Goal: Find specific page/section: Find specific page/section

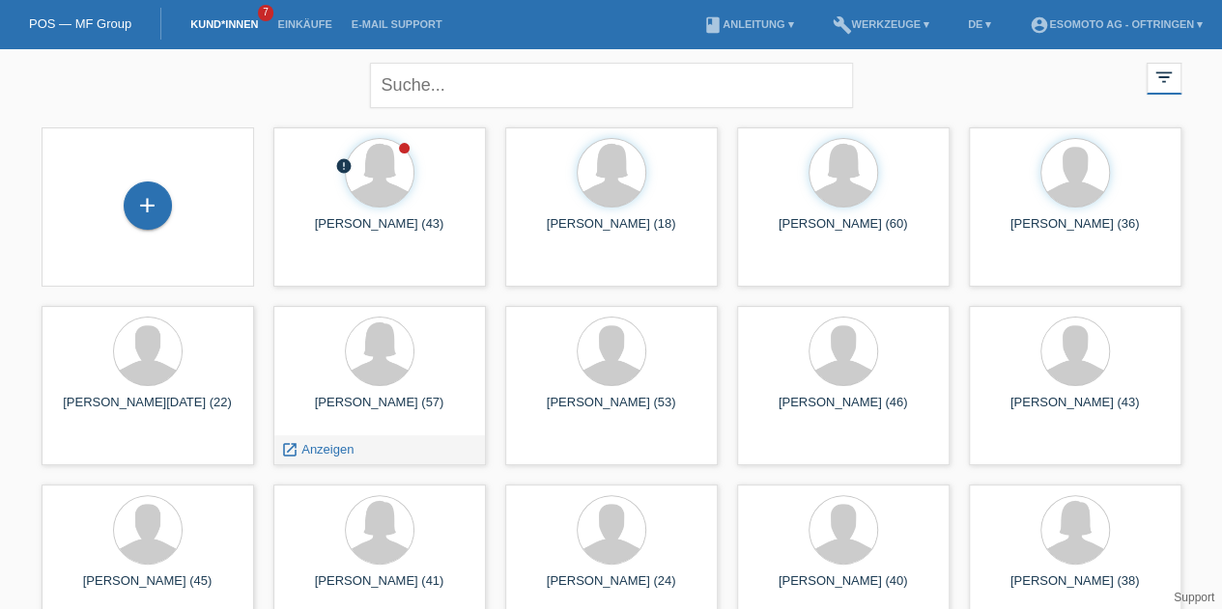
click at [298, 444] on link "launch Anzeigen" at bounding box center [317, 449] width 73 height 14
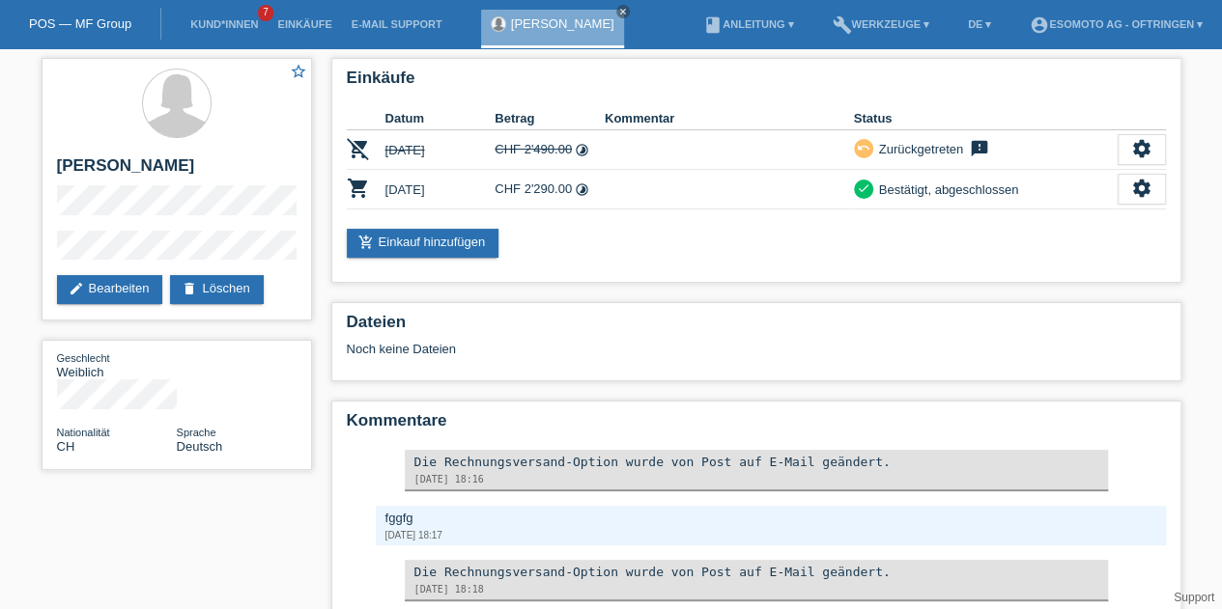
click at [213, 28] on link "Kund*innen" at bounding box center [224, 24] width 87 height 12
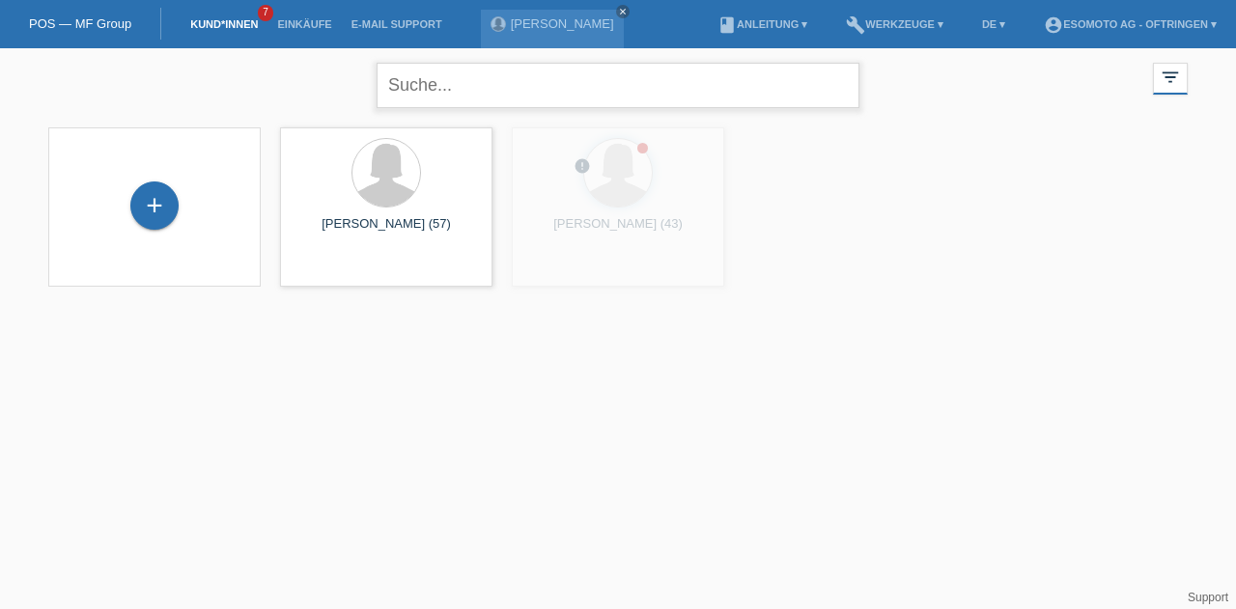
click at [410, 82] on input "text" at bounding box center [618, 85] width 483 height 45
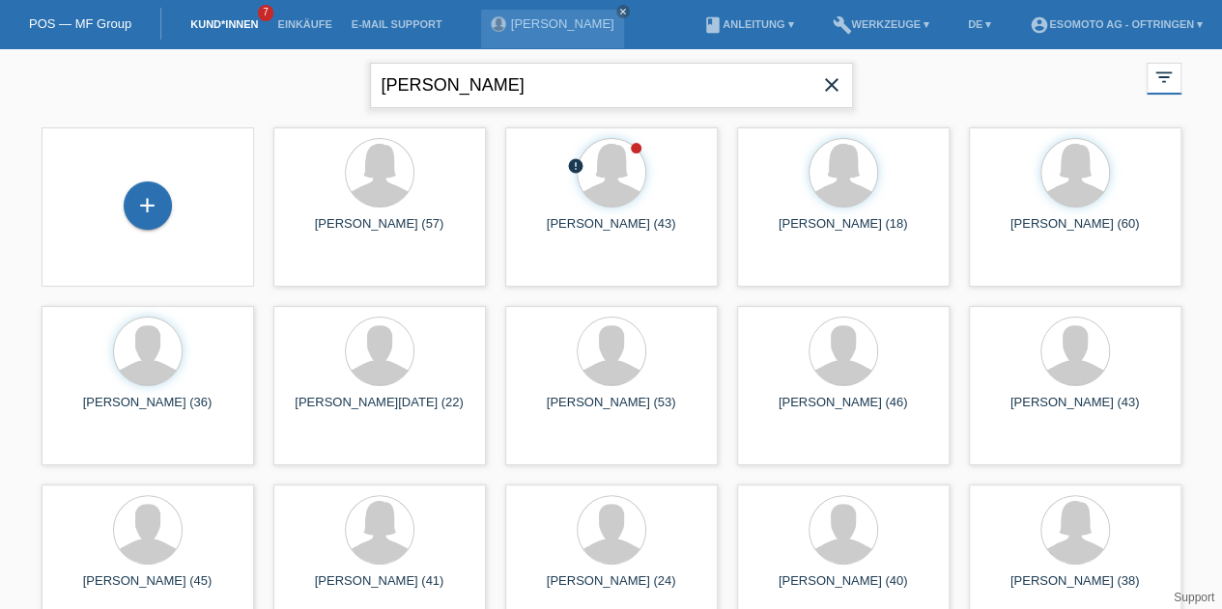
type input "[PERSON_NAME]"
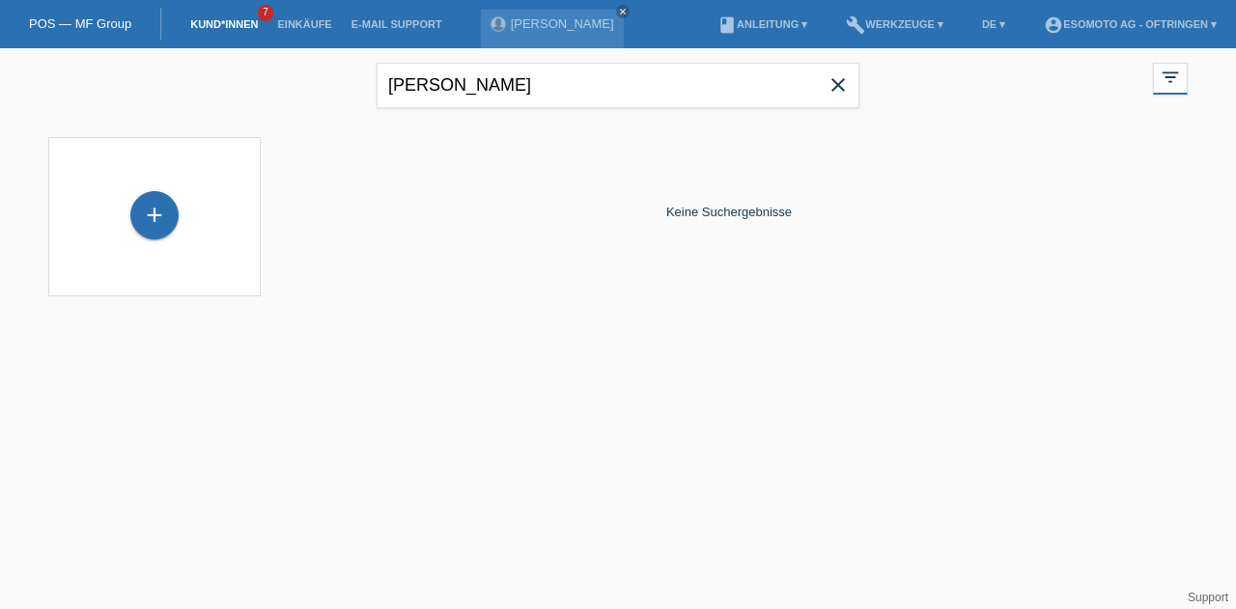
click at [848, 83] on icon "close" at bounding box center [838, 84] width 23 height 23
